Goal: Information Seeking & Learning: Learn about a topic

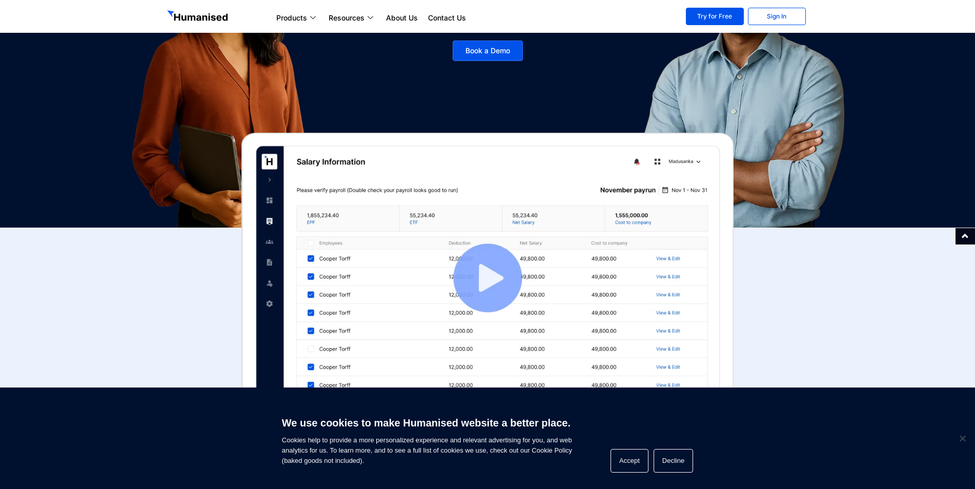
scroll to position [205, 0]
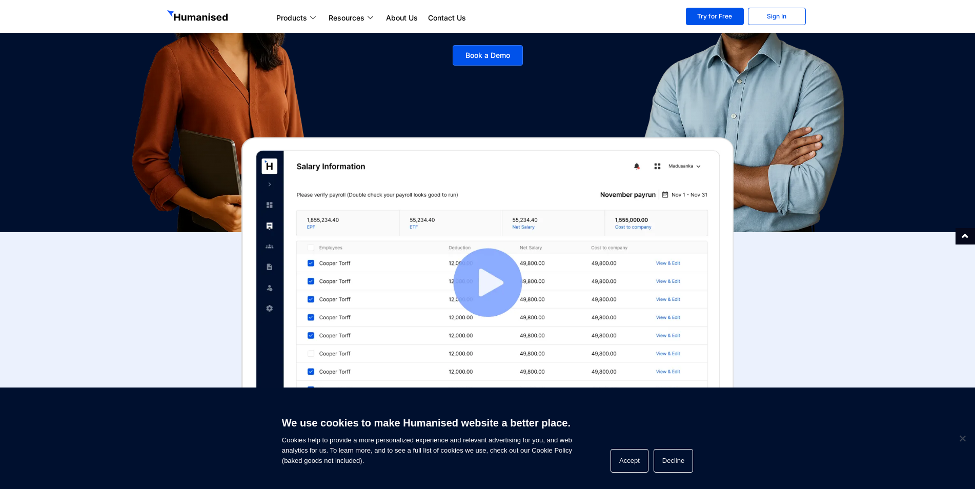
click at [774, 277] on link at bounding box center [487, 282] width 615 height 291
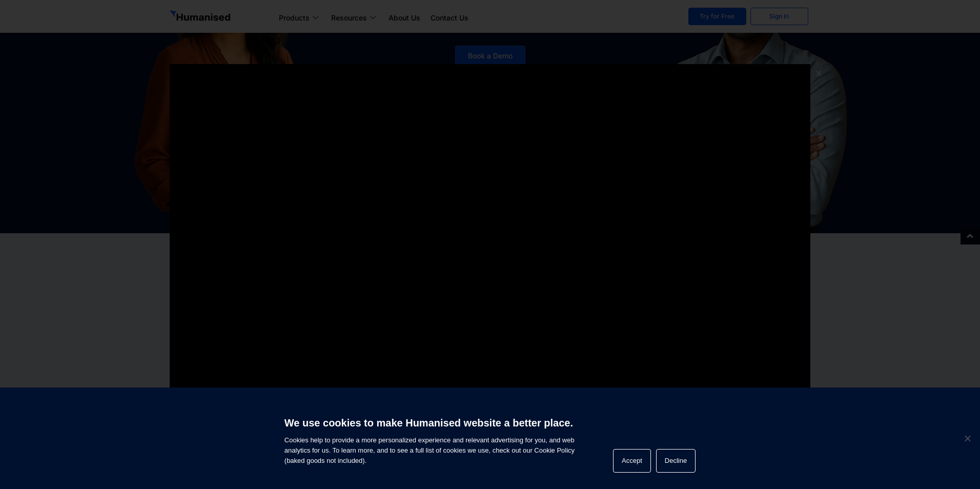
click at [817, 292] on section at bounding box center [490, 244] width 686 height 371
click at [613, 452] on button "Accept" at bounding box center [632, 461] width 38 height 24
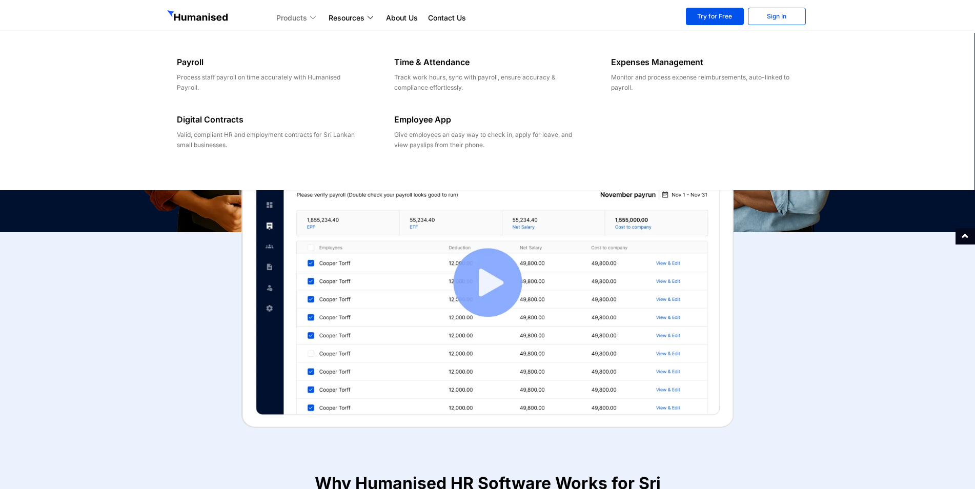
click at [288, 19] on link "Products" at bounding box center [297, 18] width 52 height 12
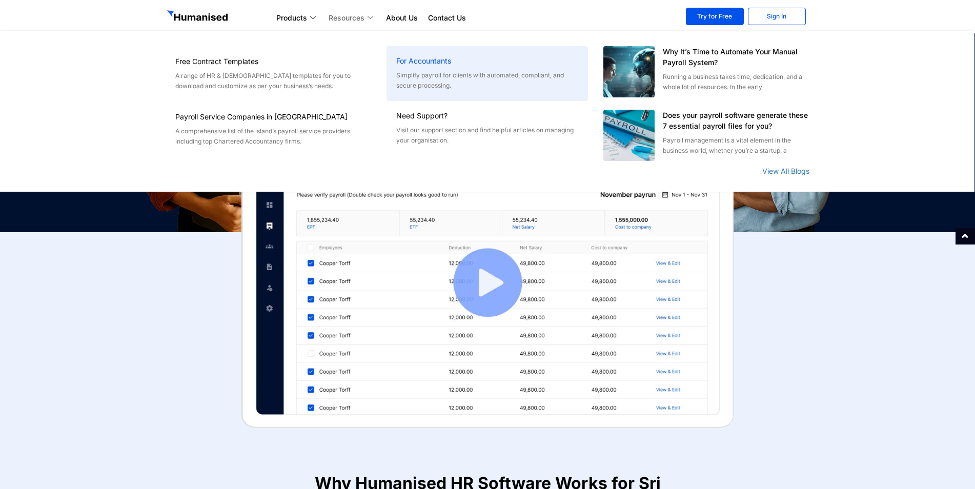
click at [420, 70] on div "For Accountants" at bounding box center [486, 63] width 181 height 14
